Goal: Transaction & Acquisition: Purchase product/service

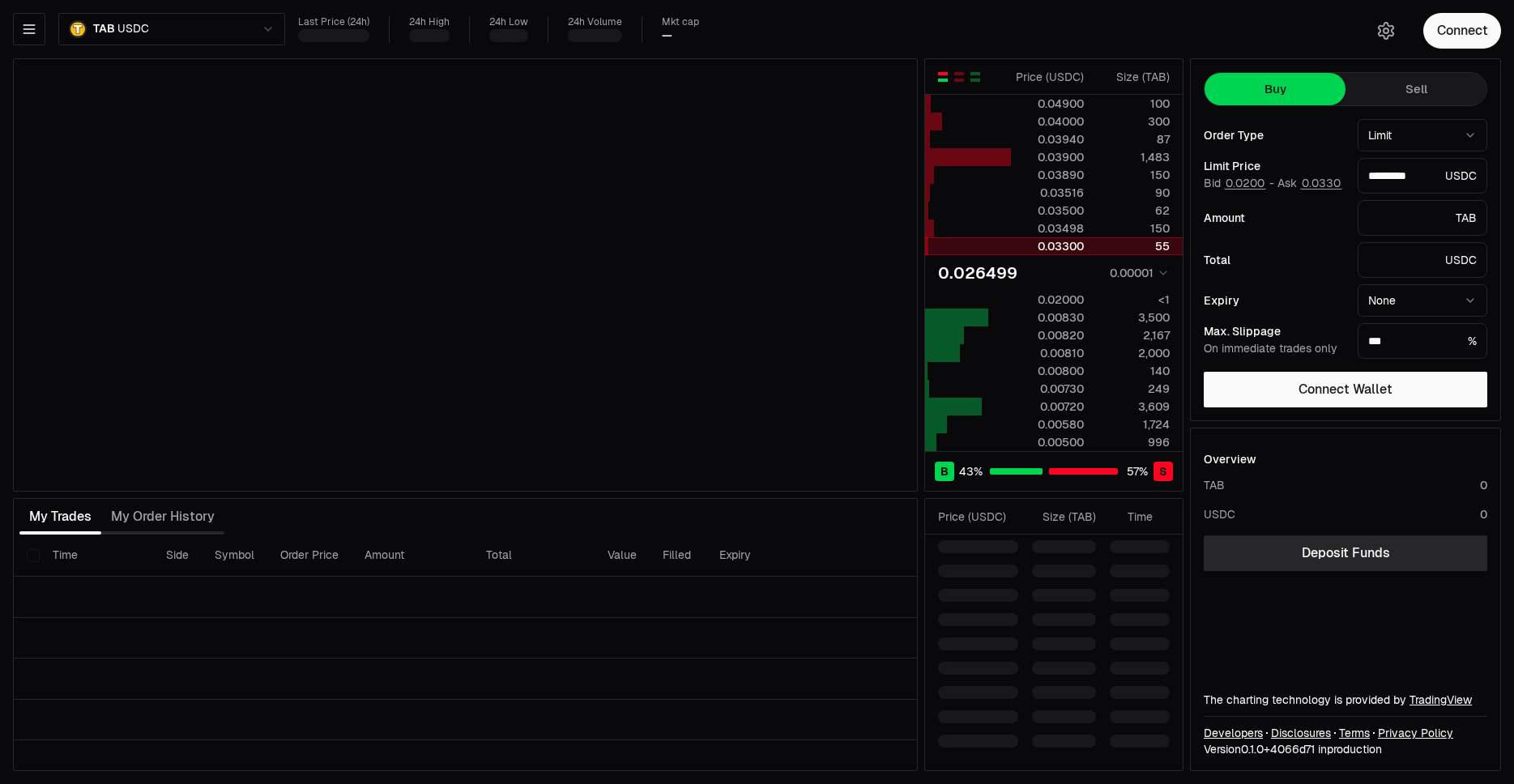
click at [1020, 246] on div "0.03300" at bounding box center [1047, 246] width 72 height 16
click at [1452, 32] on button "Connect" at bounding box center [1462, 31] width 78 height 36
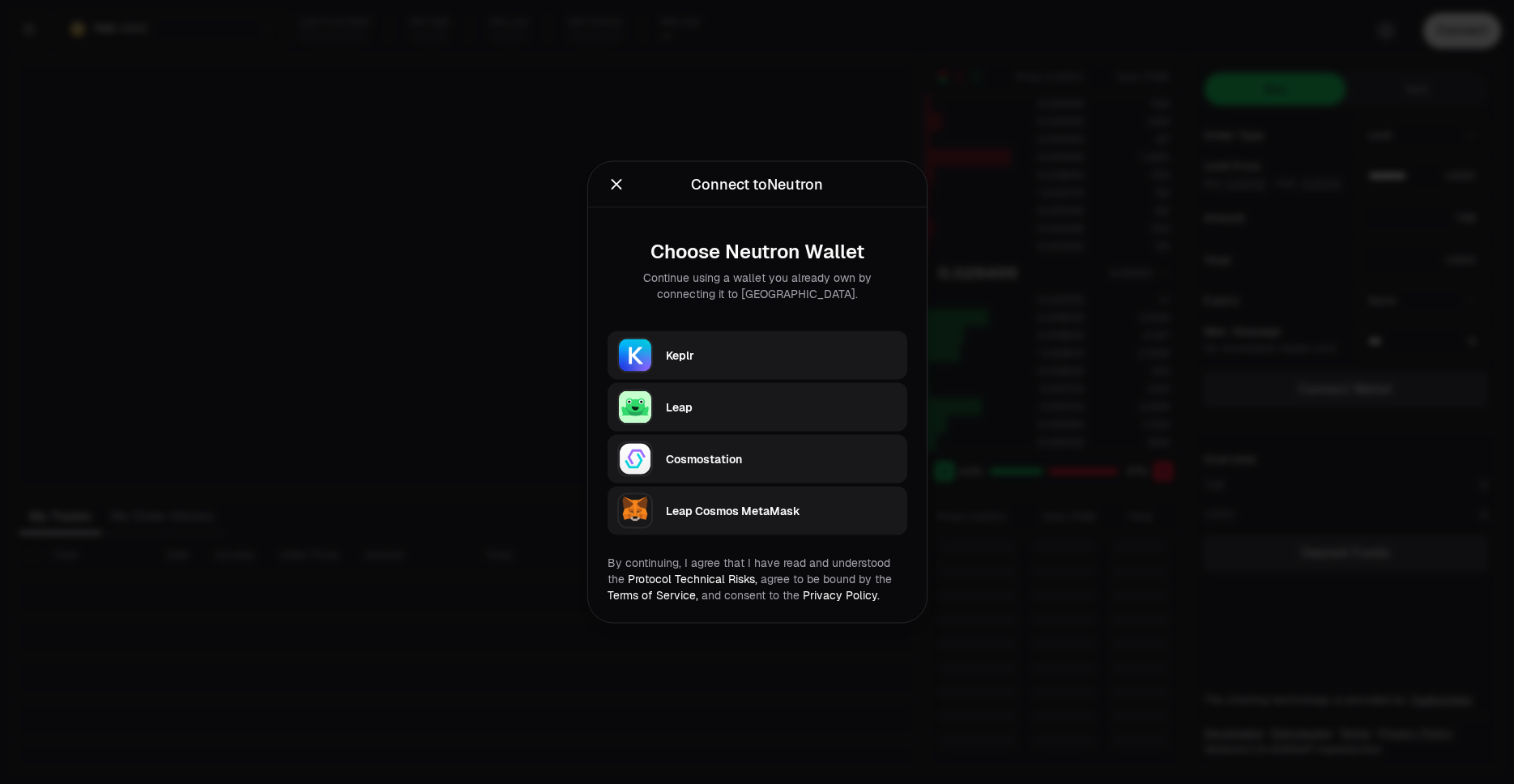
click at [709, 344] on div "Keplr" at bounding box center [782, 355] width 232 height 24
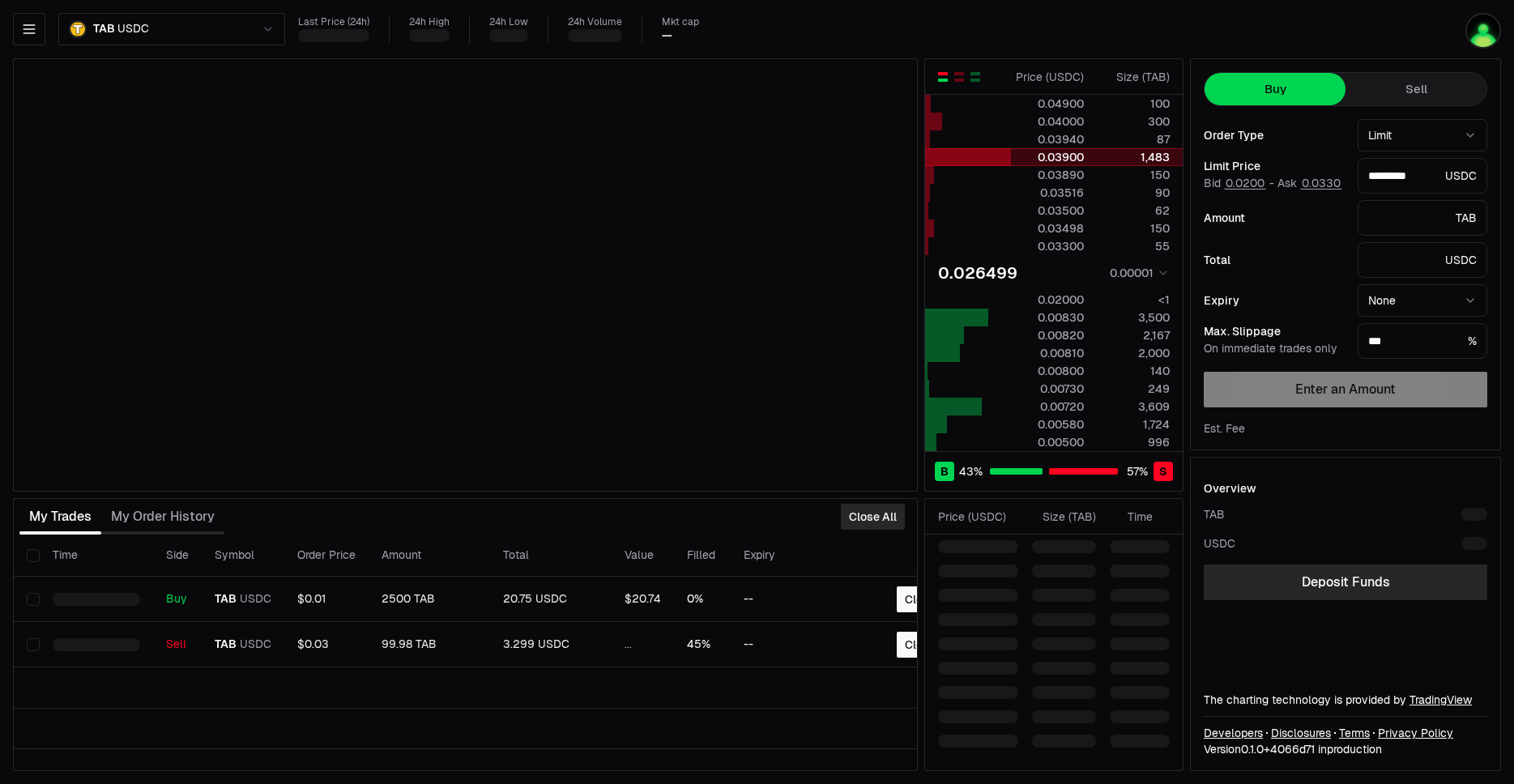
click at [1002, 163] on div at bounding box center [968, 157] width 86 height 18
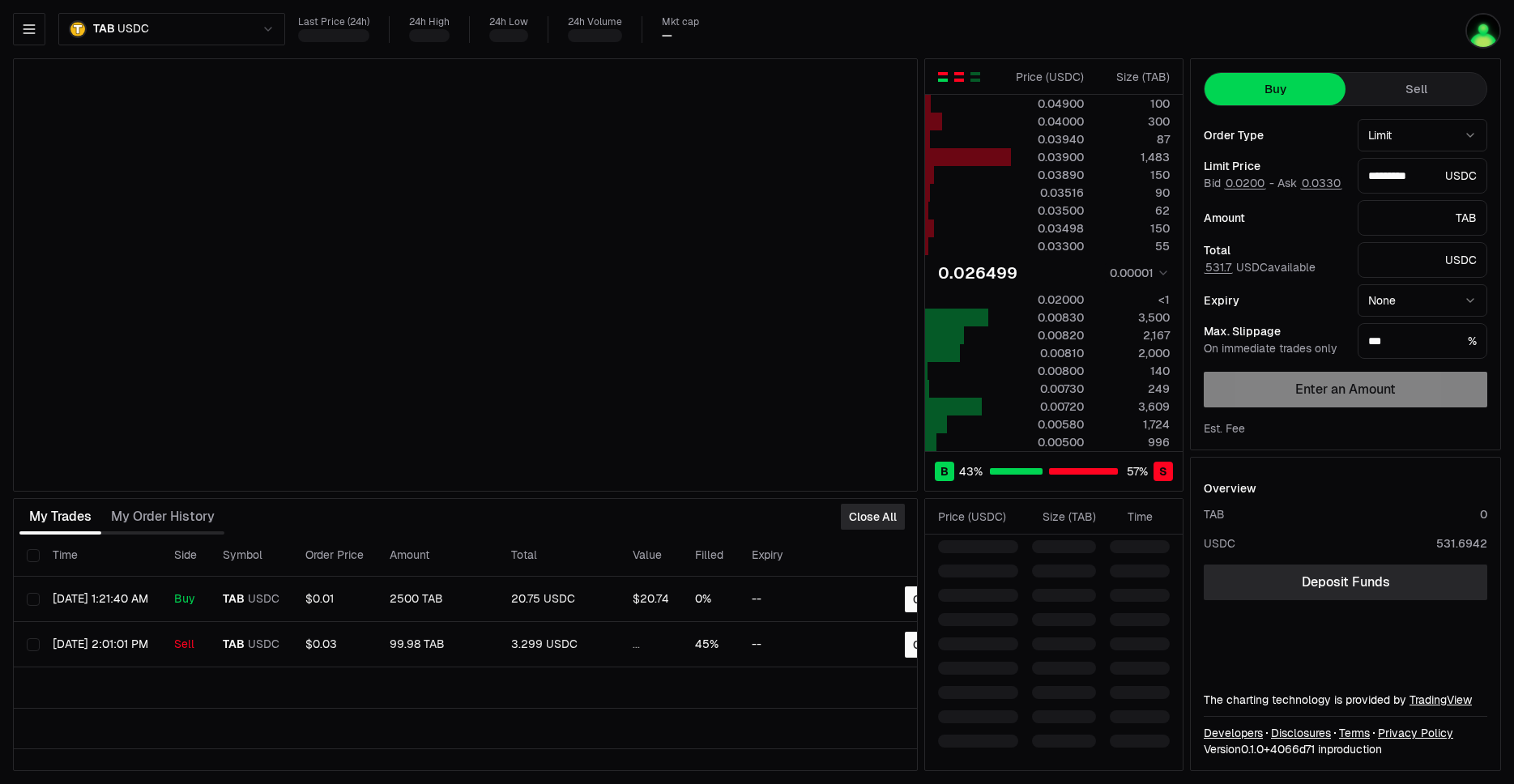
click at [955, 76] on div "button" at bounding box center [958, 76] width 9 height 9
